Goal: Navigation & Orientation: Find specific page/section

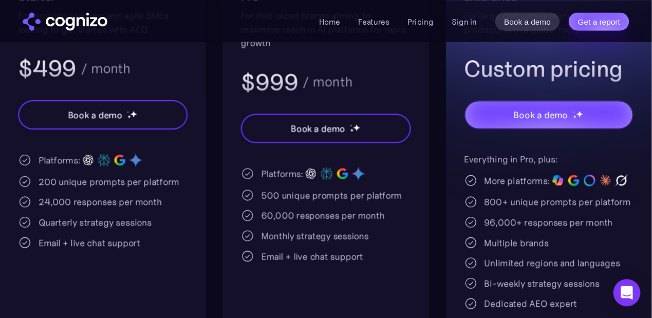
scroll to position [274, 0]
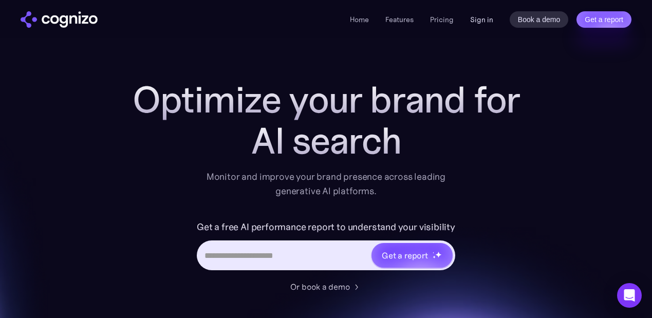
click at [485, 20] on link "Sign in" at bounding box center [481, 19] width 23 height 12
